Goal: Task Accomplishment & Management: Use online tool/utility

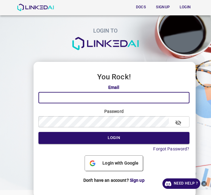
click at [123, 96] on input "email" at bounding box center [113, 97] width 151 height 11
click at [107, 97] on input "email" at bounding box center [113, 97] width 151 height 11
paste input "[EMAIL_ADDRESS][DOMAIN_NAME]"
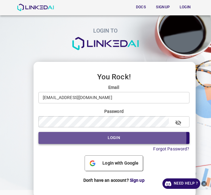
click at [86, 138] on button "Login" at bounding box center [113, 138] width 151 height 12
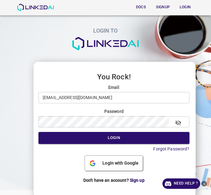
click at [176, 123] on icon "button" at bounding box center [178, 122] width 6 height 5
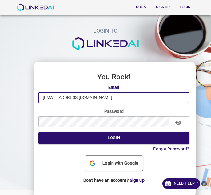
click at [84, 97] on input "[EMAIL_ADDRESS][DOMAIN_NAME]" at bounding box center [113, 97] width 151 height 11
type input "[EMAIL_ADDRESS][DOMAIN_NAME]"
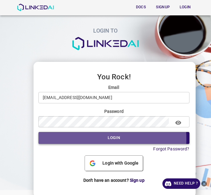
click at [82, 139] on button "Login" at bounding box center [113, 138] width 151 height 12
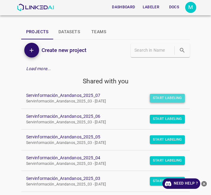
click at [164, 95] on button "Start Labeling" at bounding box center [167, 98] width 35 height 9
